Goal: Information Seeking & Learning: Check status

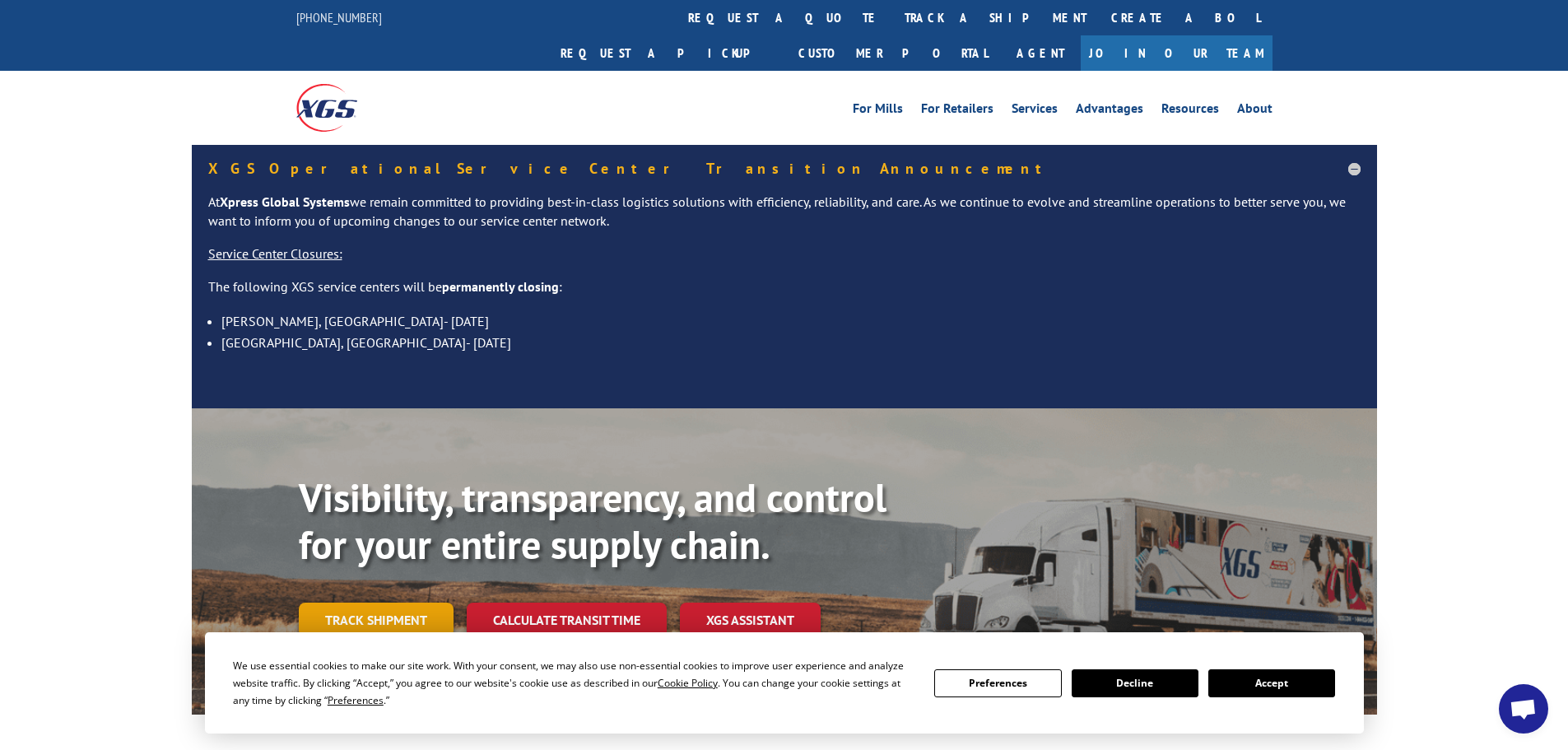
click at [403, 602] on link "Track shipment" at bounding box center [377, 619] width 155 height 35
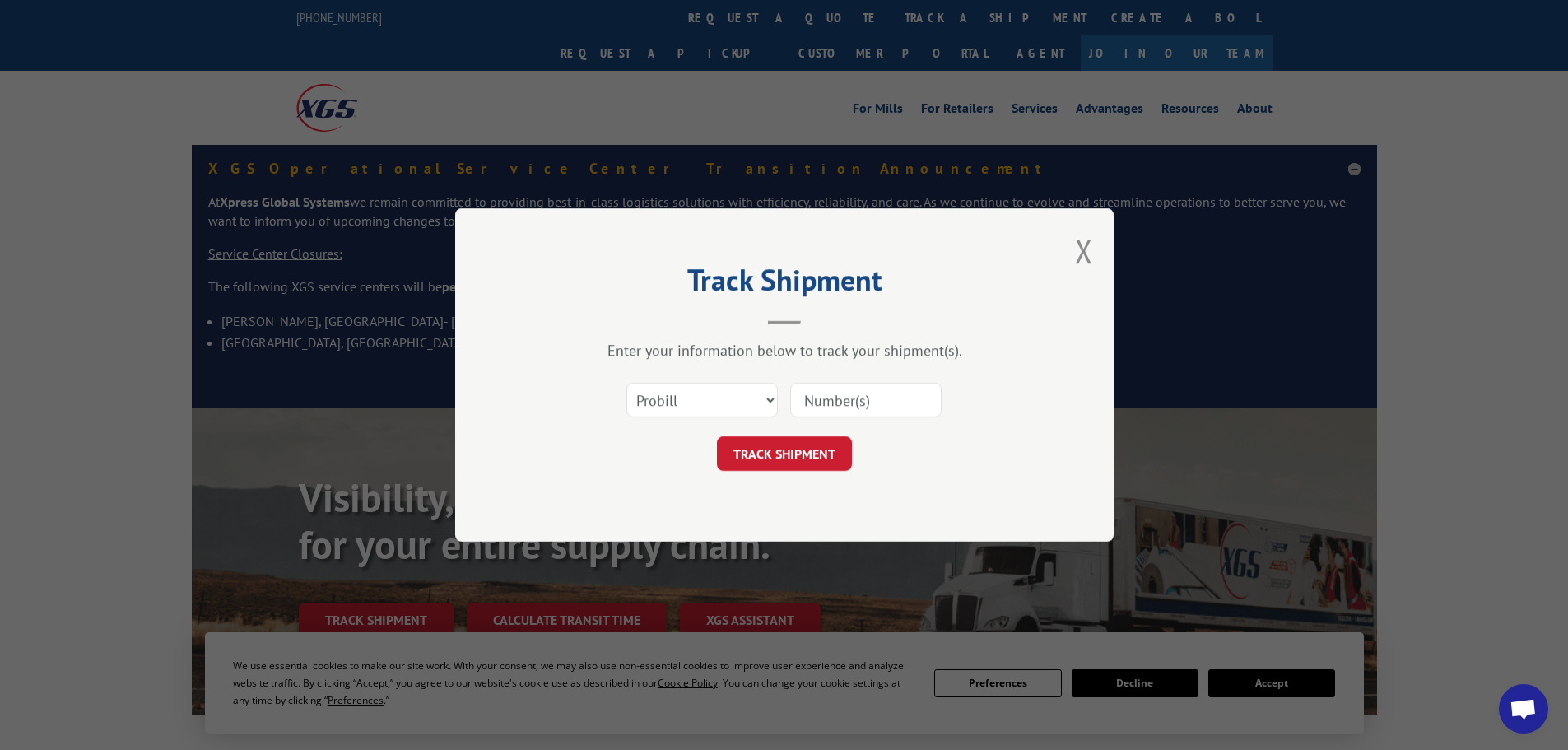
drag, startPoint x: 855, startPoint y: 387, endPoint x: 856, endPoint y: 398, distance: 11.0
click at [855, 390] on input at bounding box center [865, 399] width 151 height 35
paste input "17468950"
type input "17468950"
click at [789, 458] on button "TRACK SHIPMENT" at bounding box center [784, 453] width 135 height 35
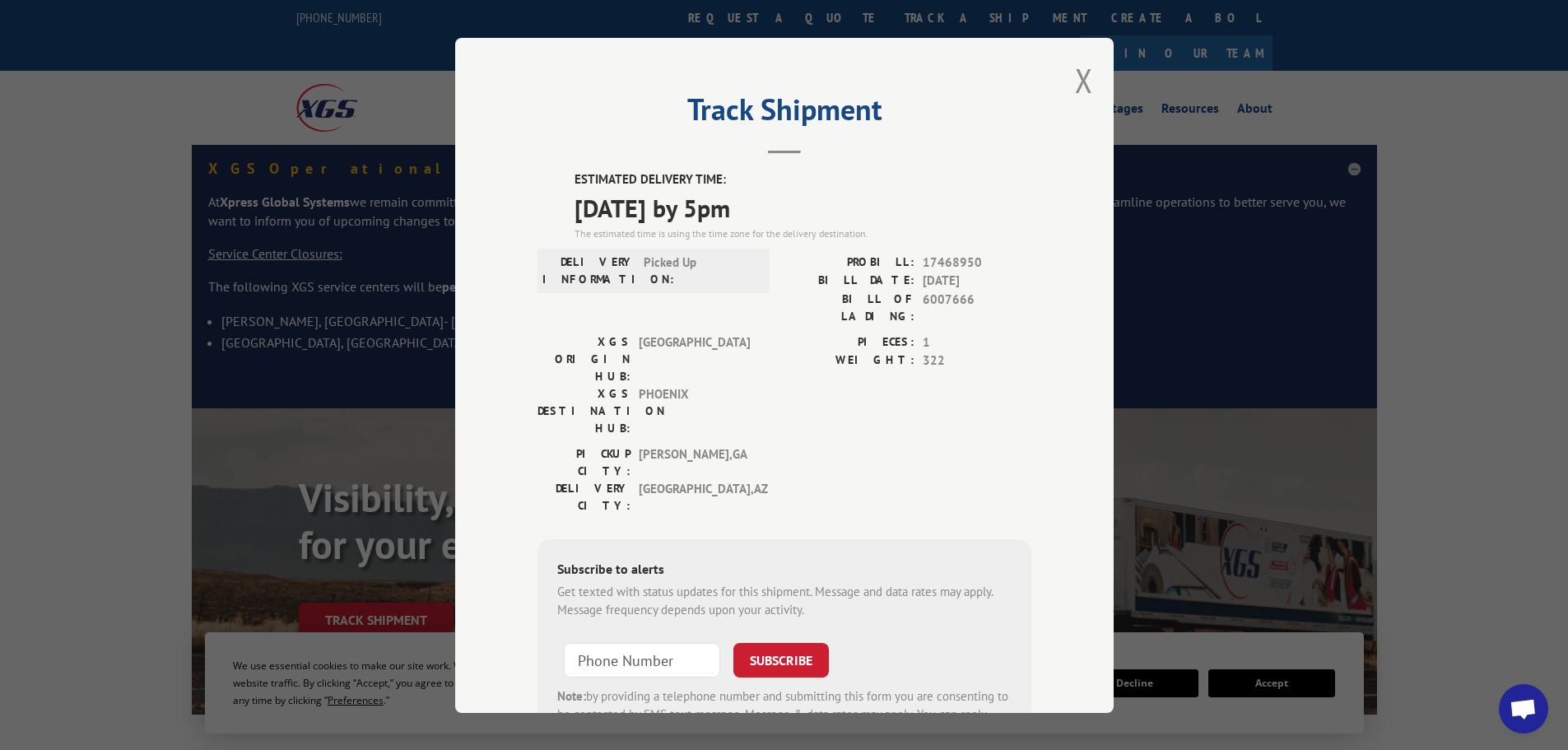
drag, startPoint x: 797, startPoint y: 211, endPoint x: 549, endPoint y: 177, distance: 250.3
click at [549, 177] on div "ESTIMATED DELIVERY TIME: [DATE] by 5pm The estimated time is using the time zon…" at bounding box center [784, 466] width 494 height 592
copy div "ESTIMATED DELIVERY TIME: [DATE] by 5pm"
click at [1075, 74] on button "Close modal" at bounding box center [1084, 80] width 18 height 44
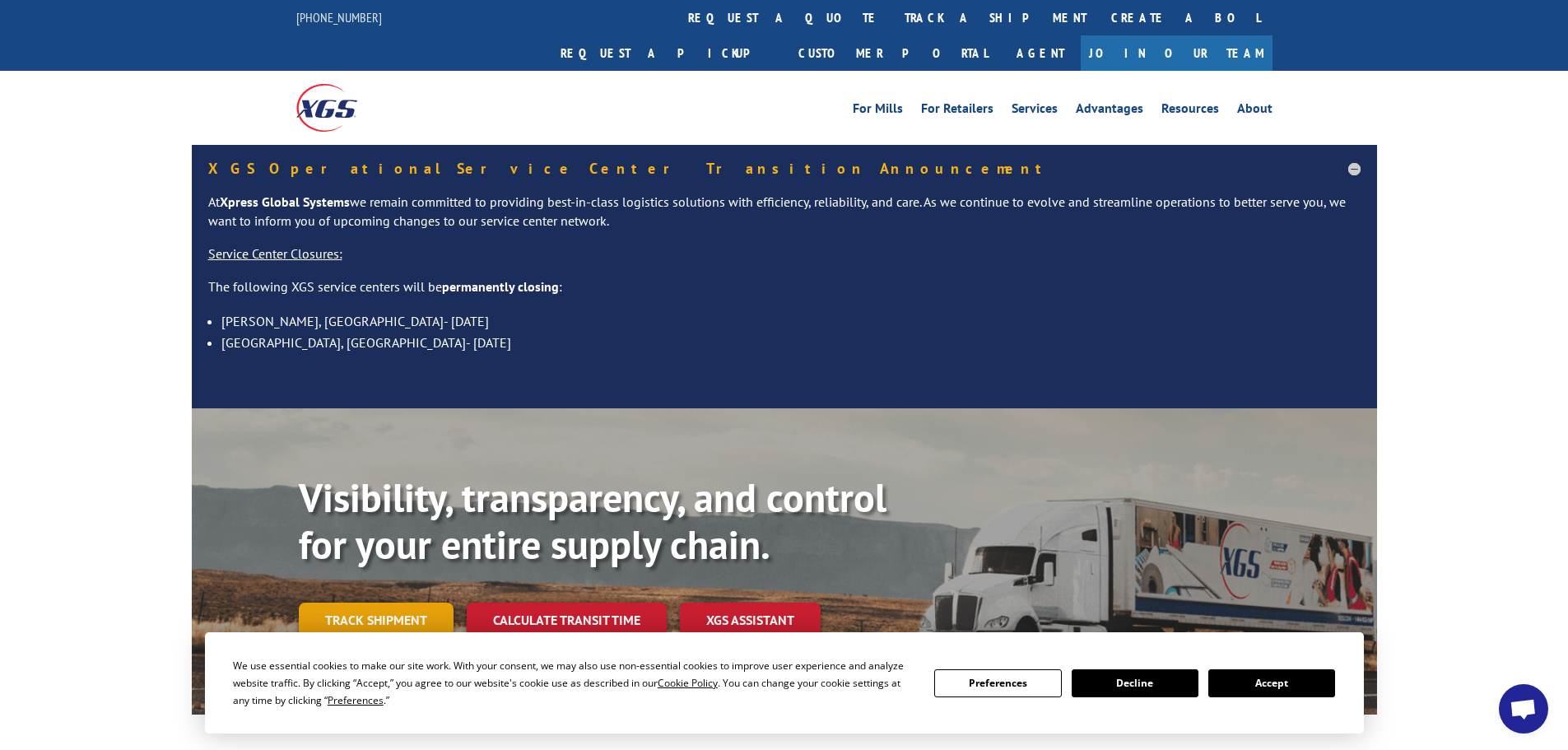
click at [358, 602] on link "Track shipment" at bounding box center [377, 619] width 155 height 35
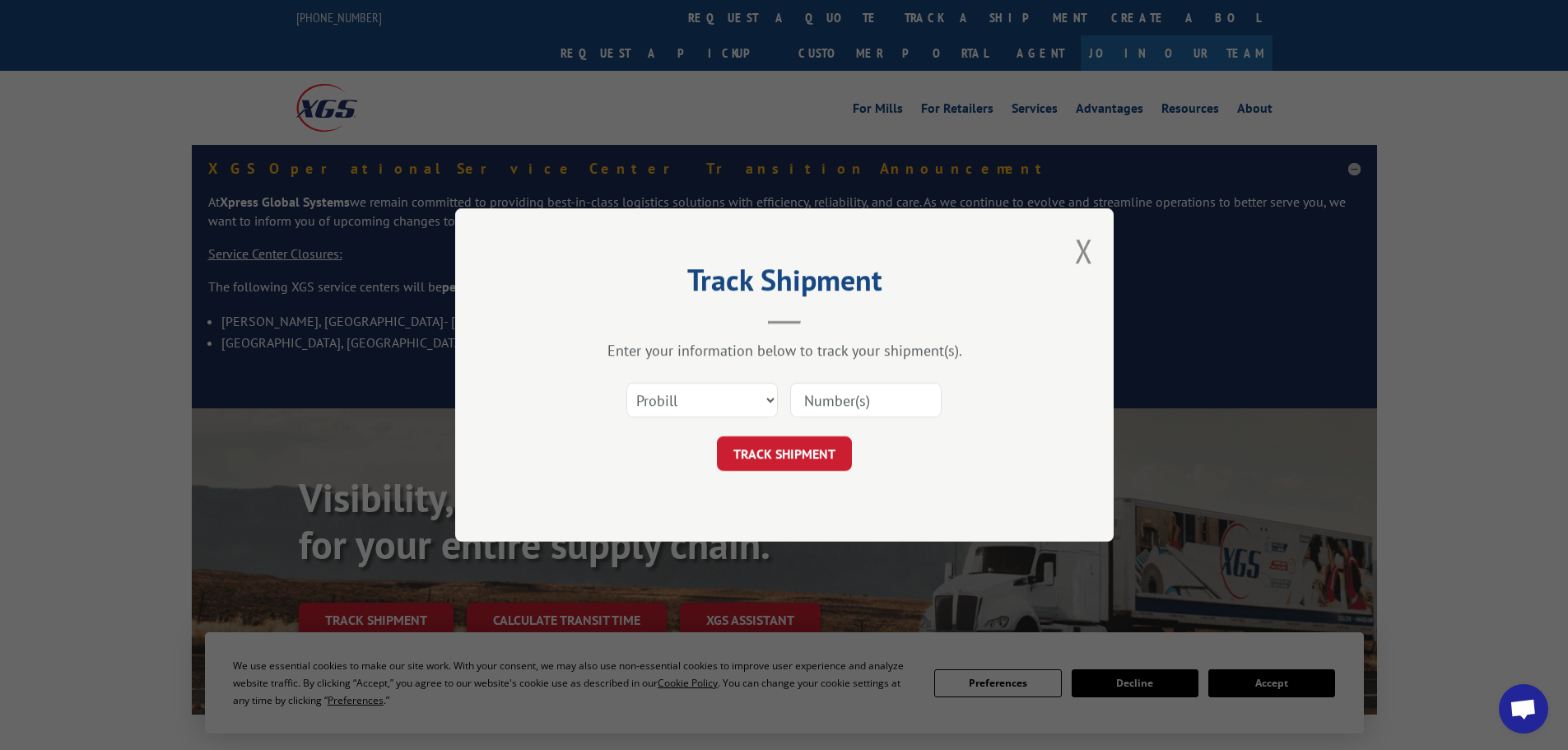
click at [866, 398] on input at bounding box center [865, 399] width 151 height 35
paste input "17520717"
type input "17520717"
click at [810, 441] on button "TRACK SHIPMENT" at bounding box center [784, 453] width 135 height 35
